Goal: Information Seeking & Learning: Learn about a topic

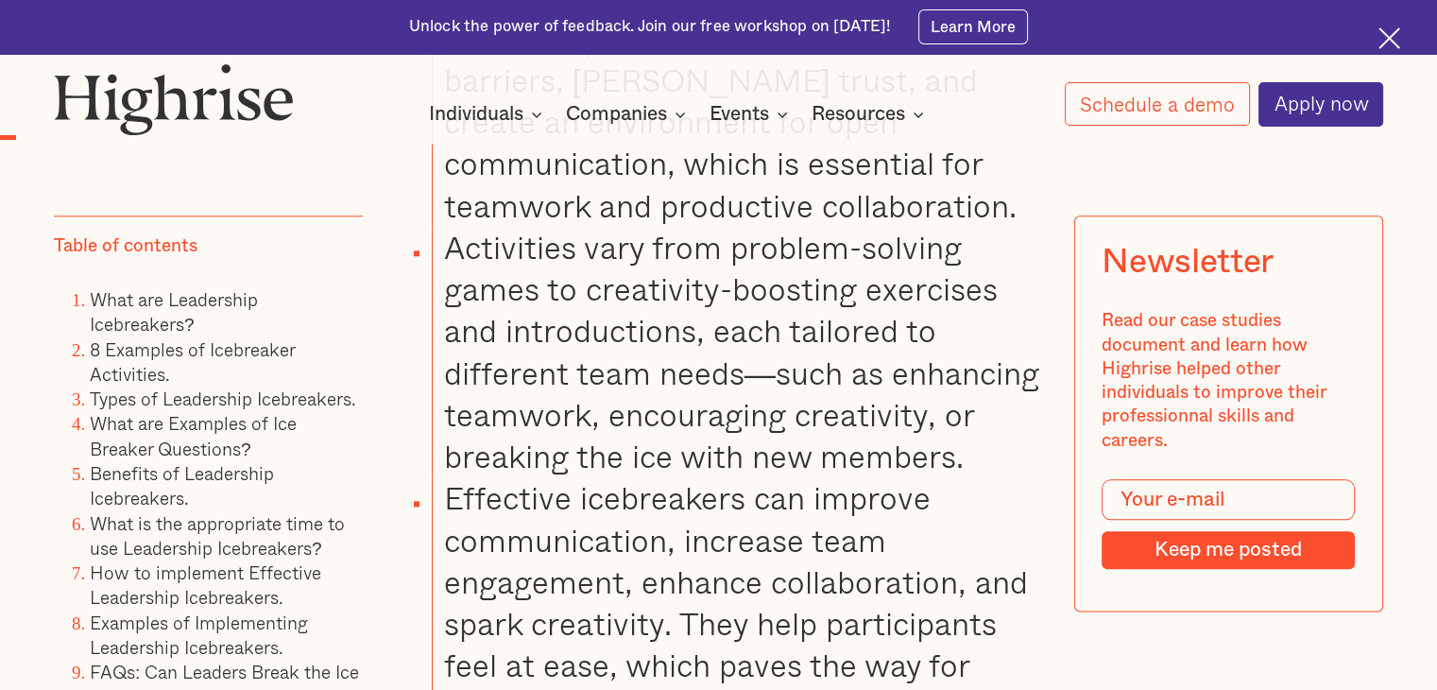
scroll to position [2127, 0]
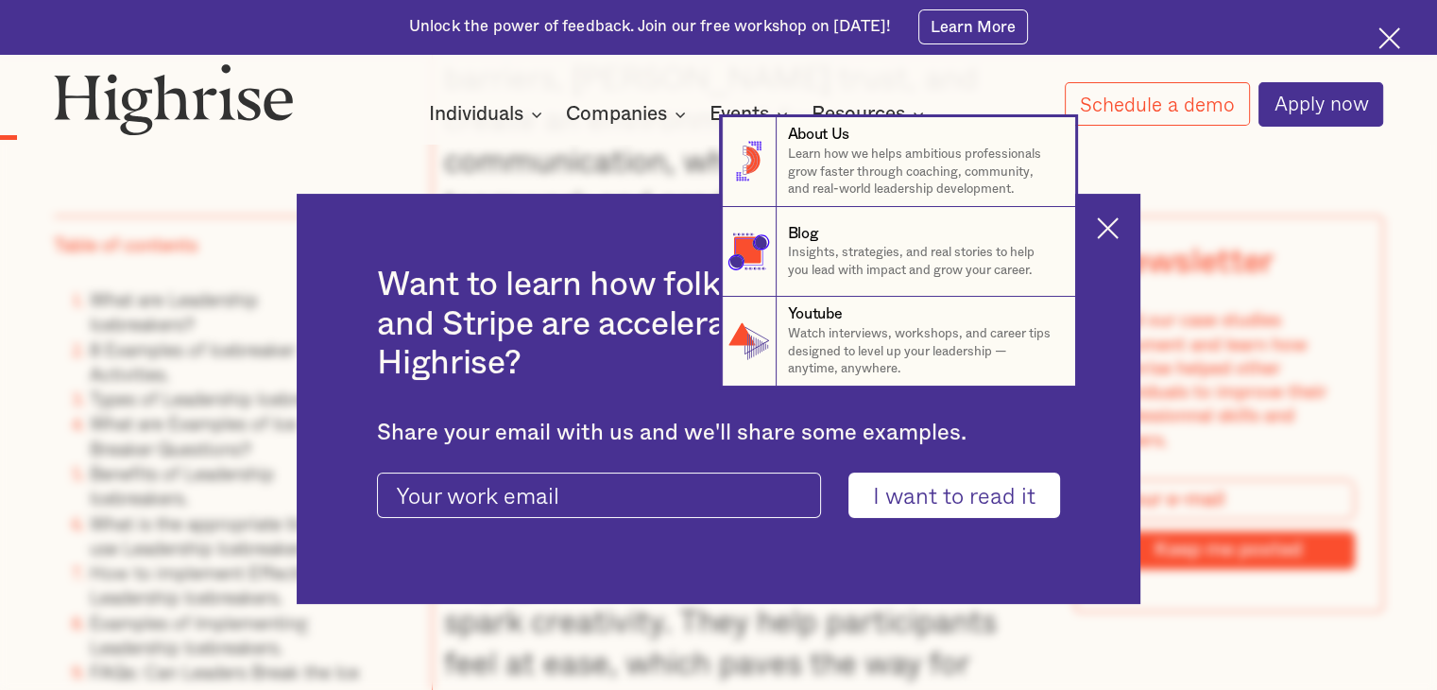
click at [1119, 230] on nav "8 About Us Learn how we helps ambitious professionals grow faster through coach…" at bounding box center [718, 251] width 1437 height 269
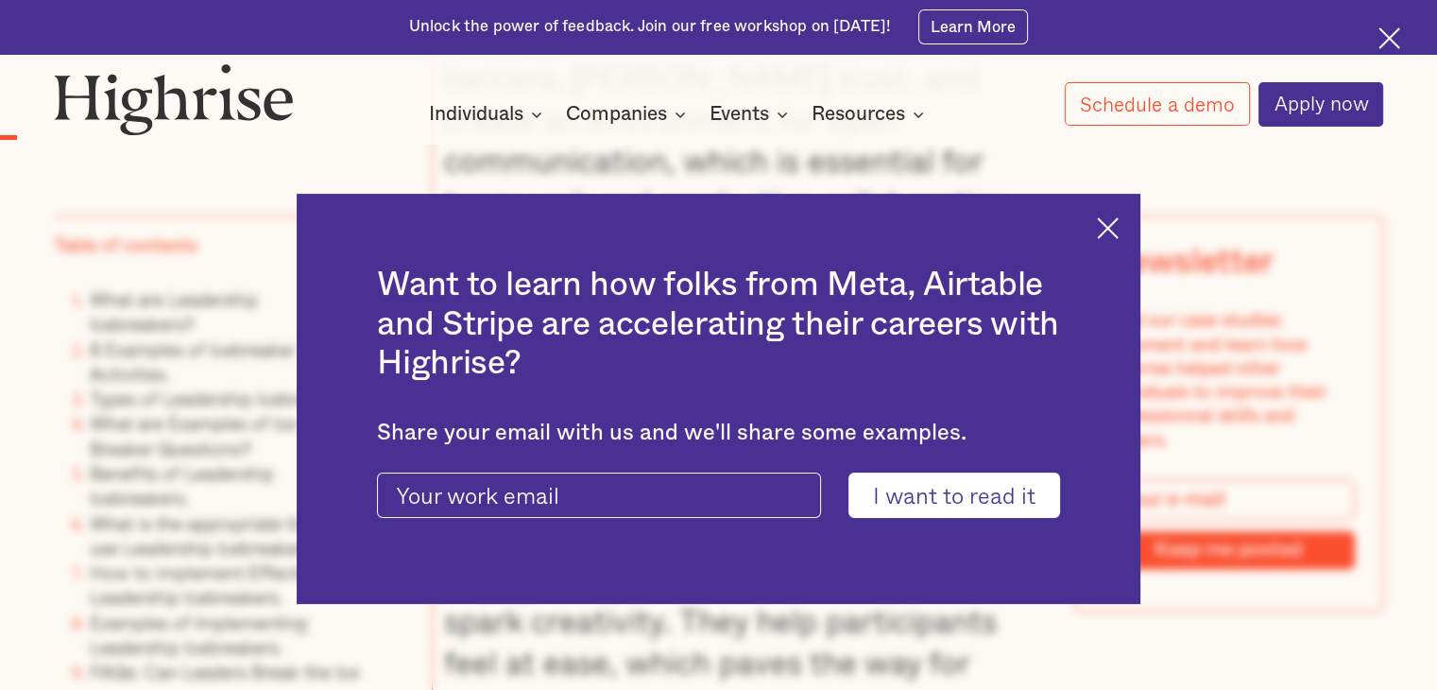
click at [91, 85] on img at bounding box center [174, 99] width 240 height 73
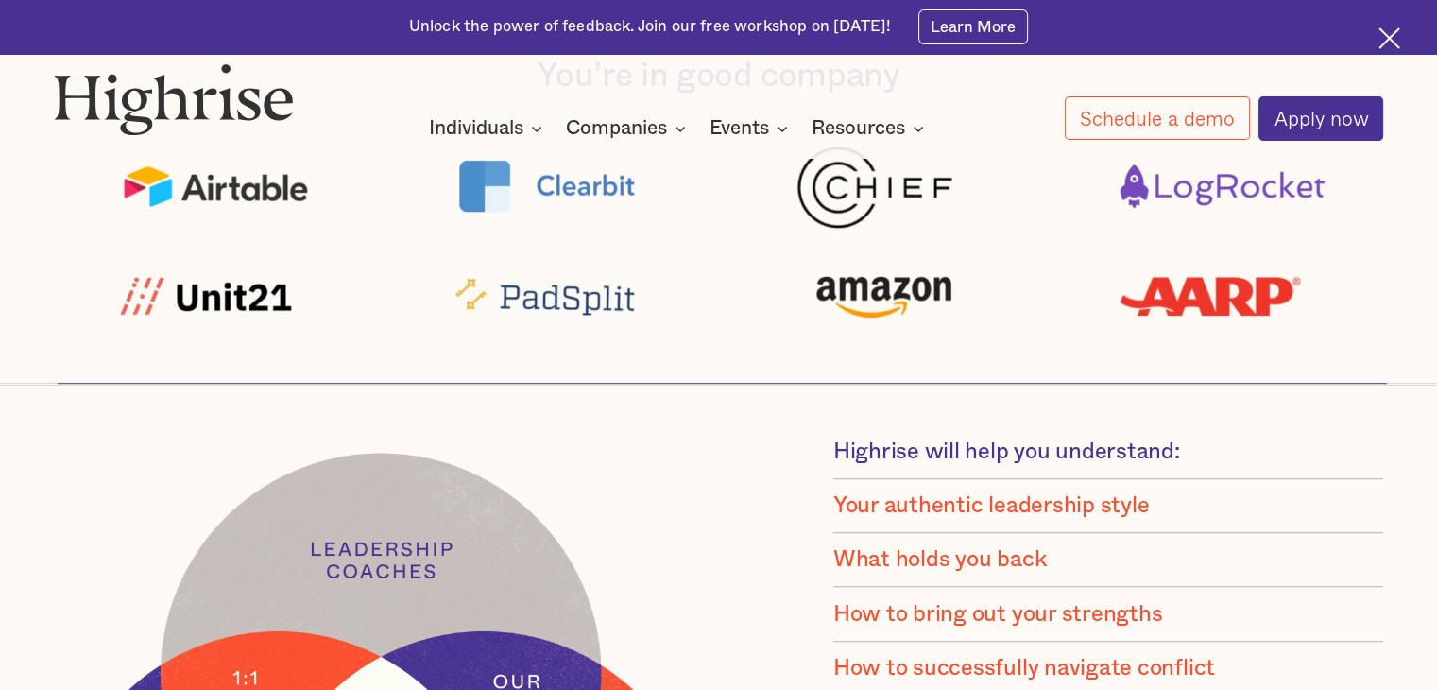
scroll to position [1157, 0]
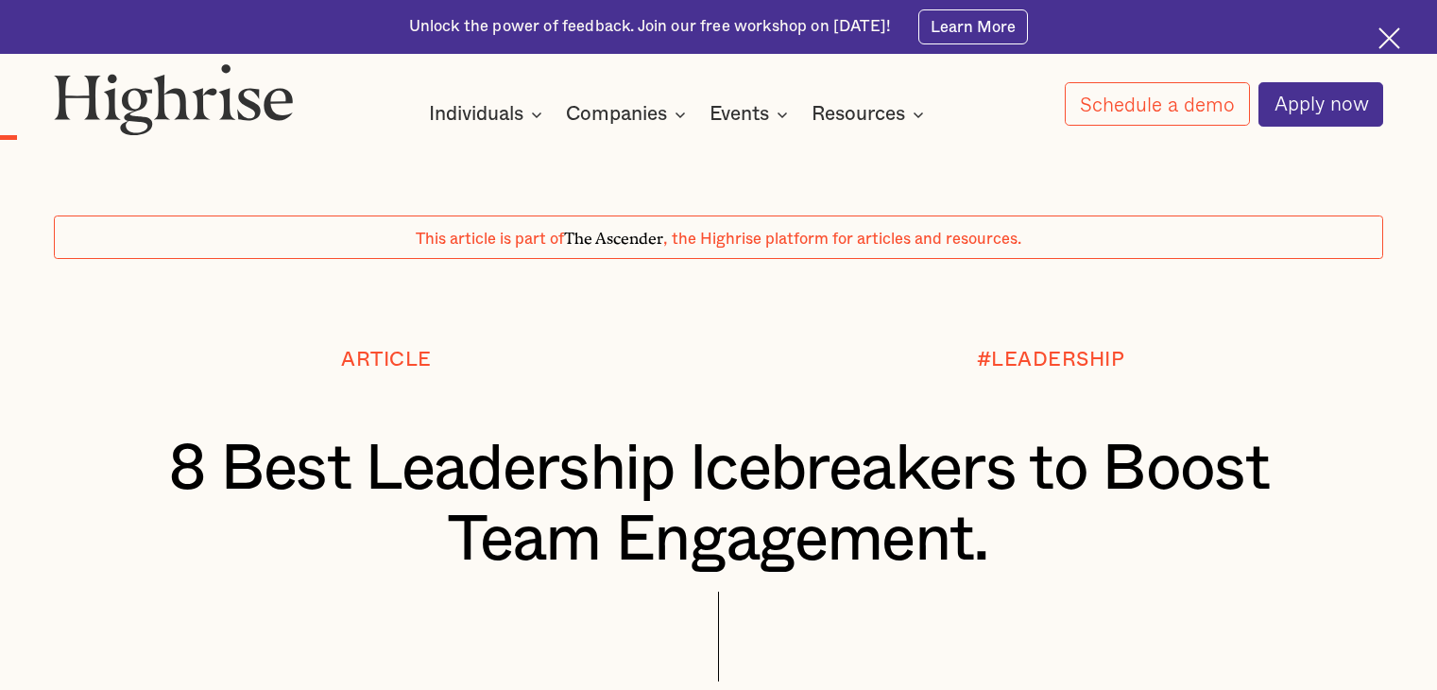
scroll to position [2127, 0]
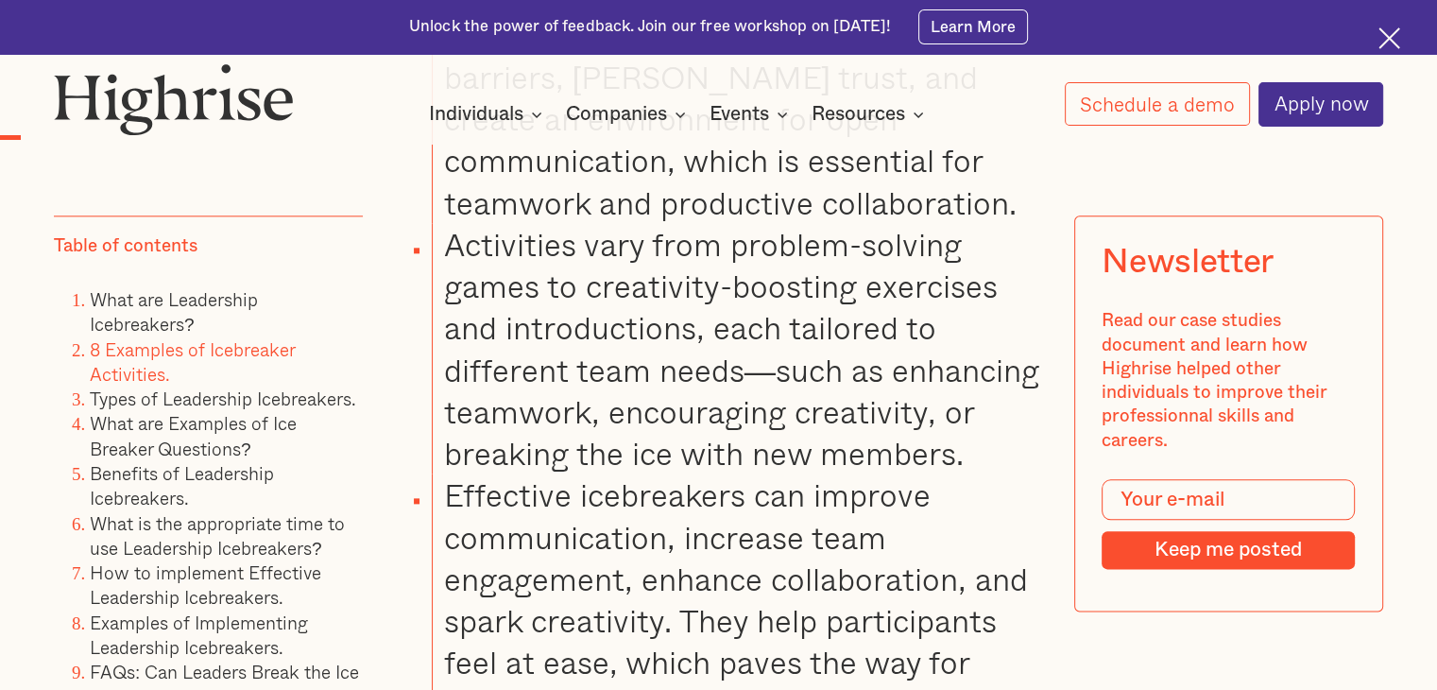
click at [172, 346] on link "8 Examples of Icebreaker Activities." at bounding box center [192, 361] width 205 height 52
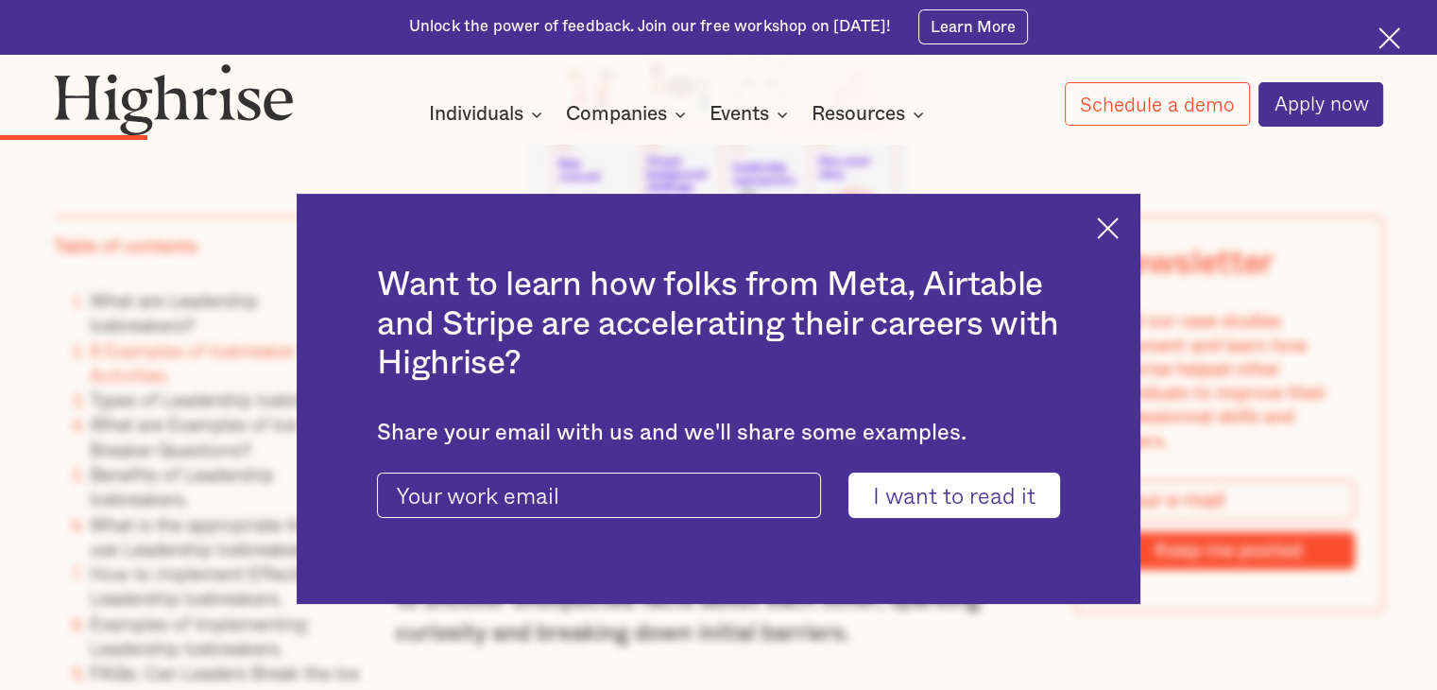
scroll to position [4198, 0]
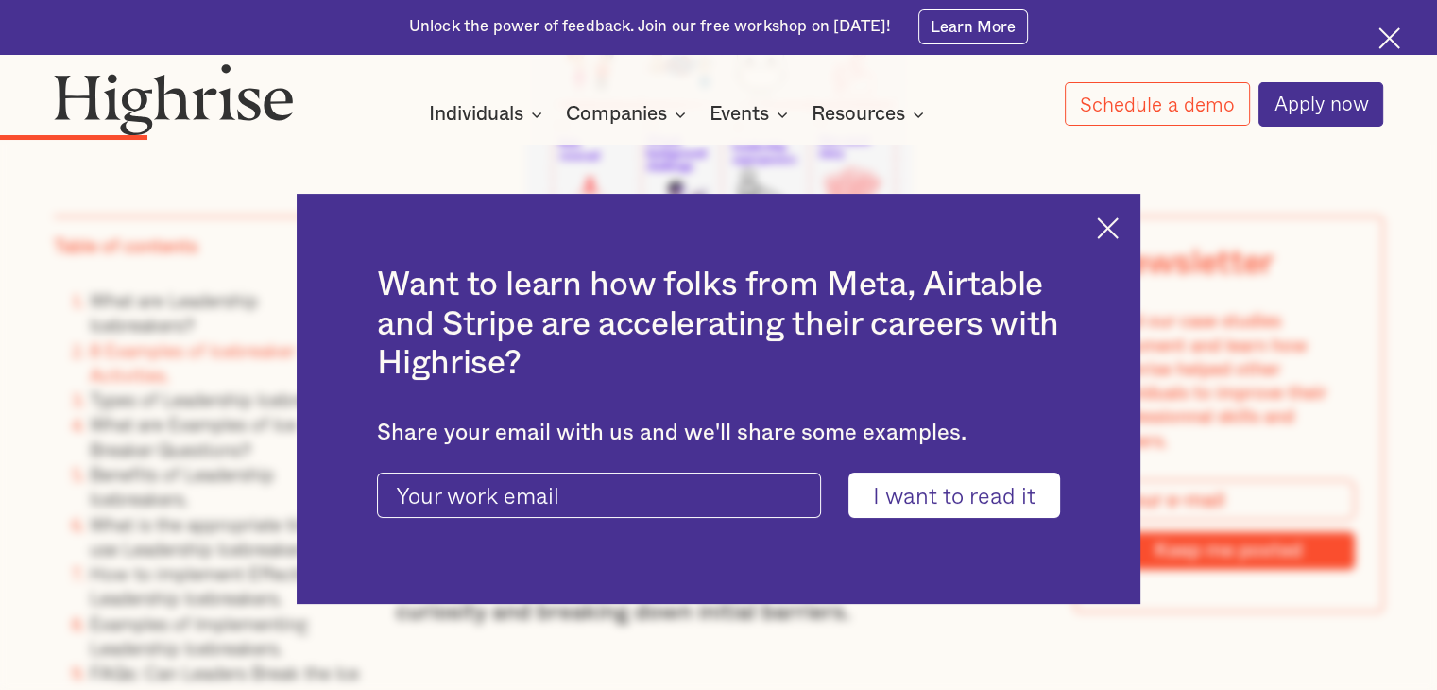
click at [1114, 231] on img at bounding box center [1108, 228] width 22 height 22
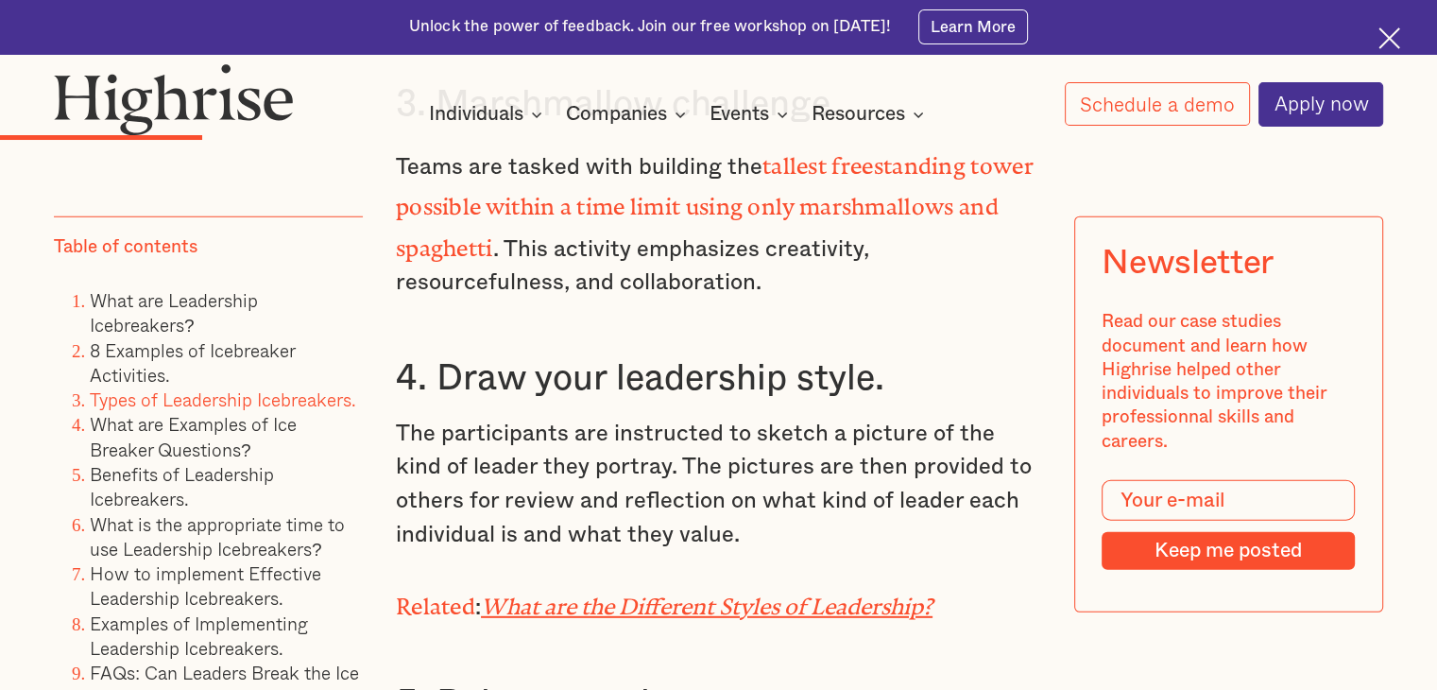
scroll to position [5290, 0]
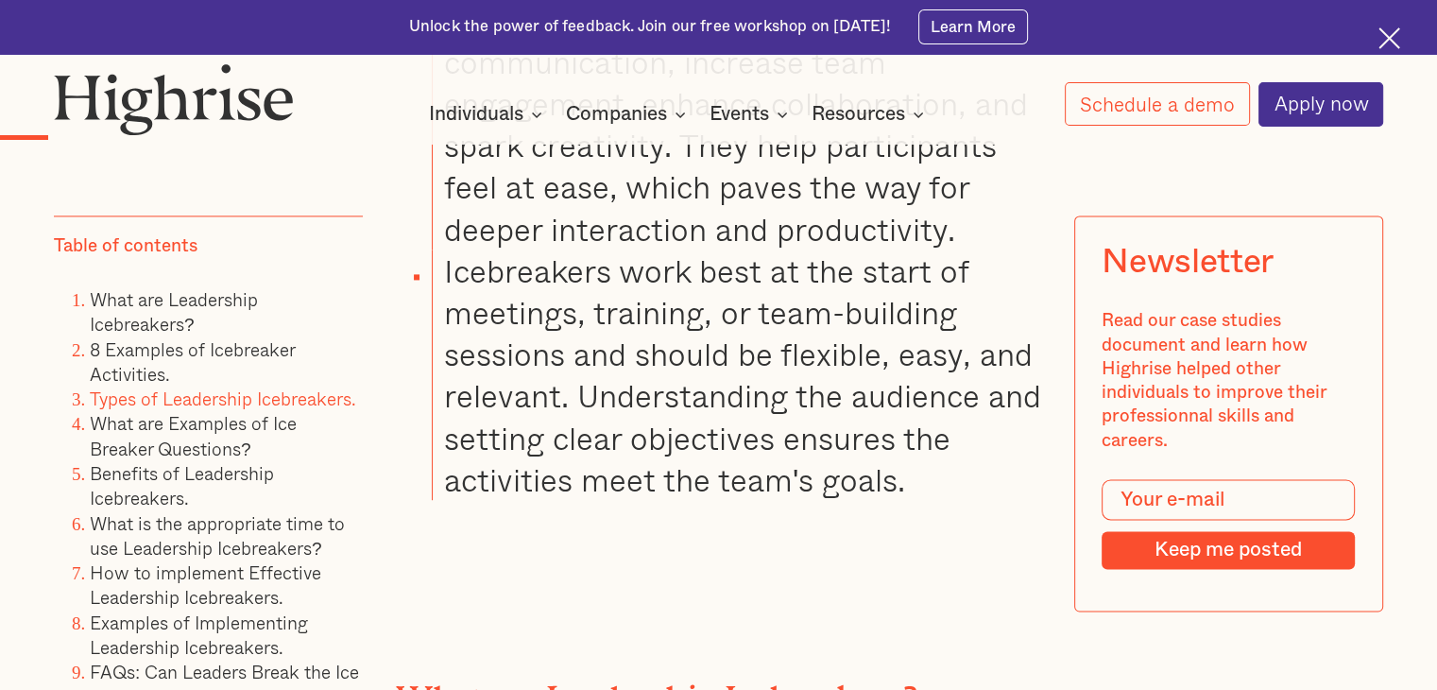
scroll to position [2596, 0]
